Goal: Navigation & Orientation: Find specific page/section

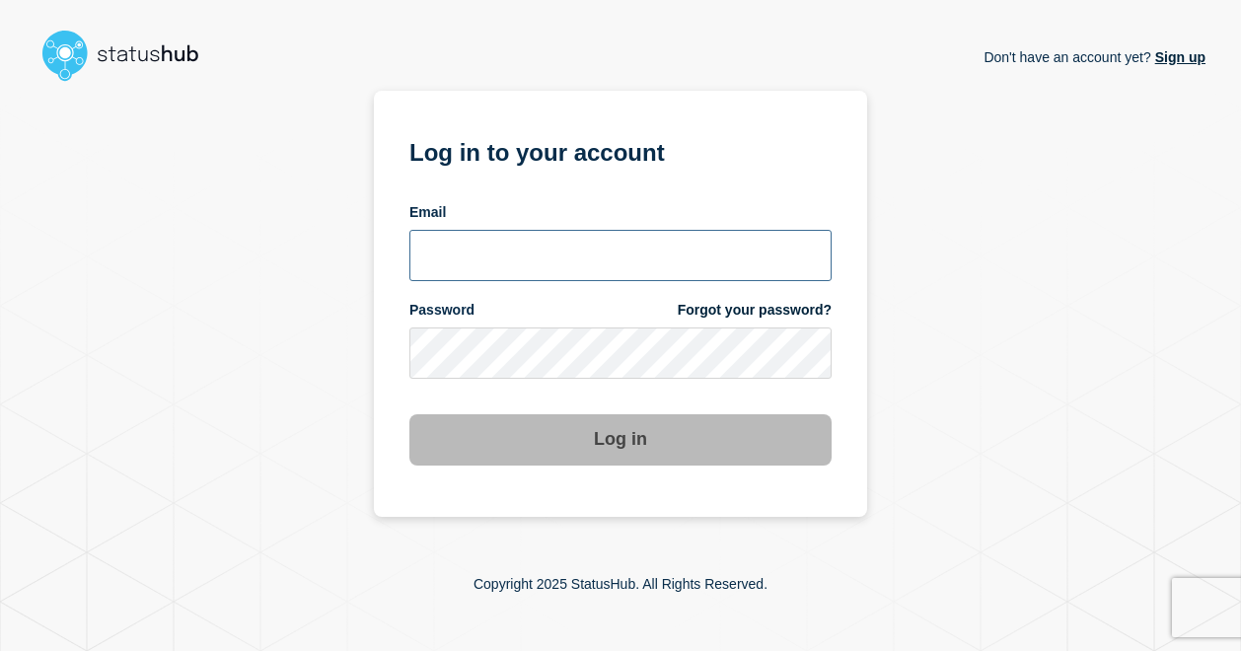
click at [553, 257] on input "email input" at bounding box center [621, 255] width 422 height 51
type input "[PERSON_NAME][EMAIL_ADDRESS][PERSON_NAME][DOMAIN_NAME]"
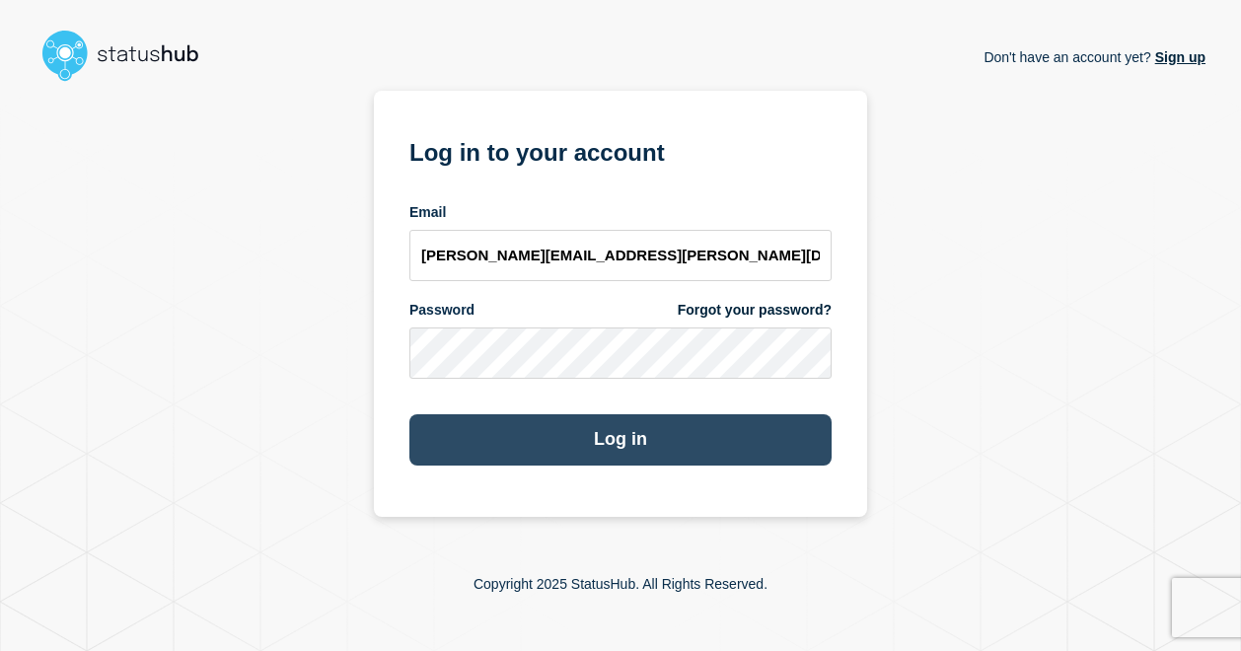
click at [604, 441] on button "Log in" at bounding box center [621, 439] width 422 height 51
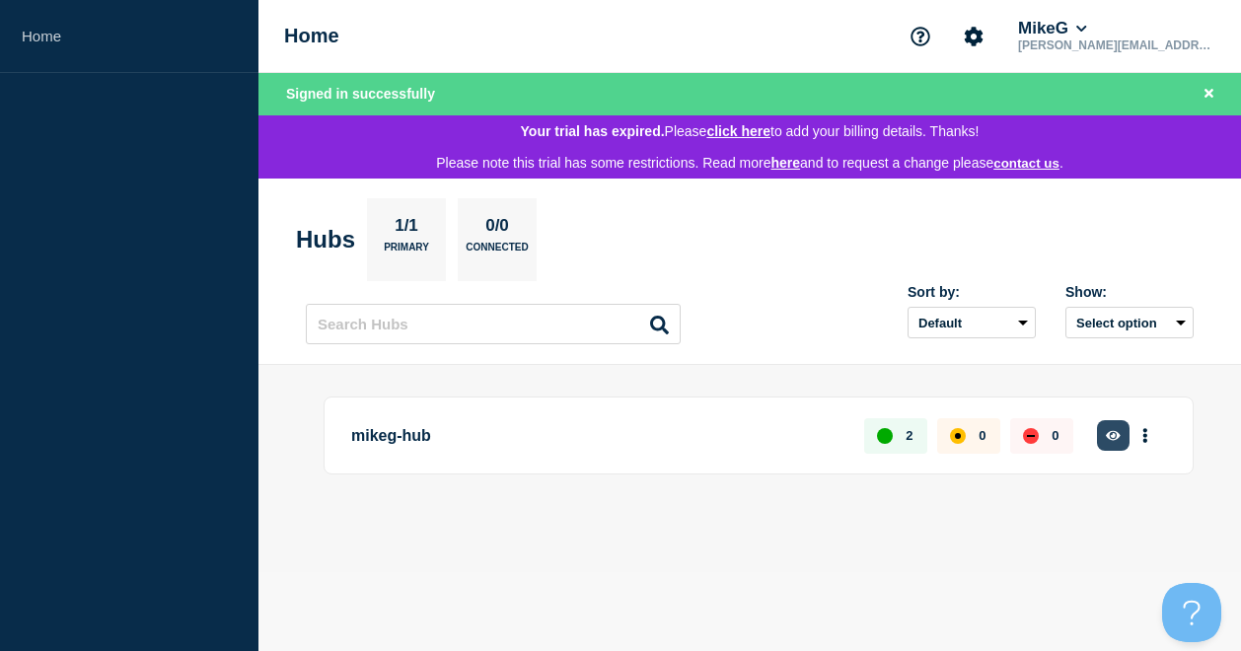
click at [1105, 435] on button "button" at bounding box center [1113, 435] width 33 height 31
